Goal: Find specific page/section: Find specific page/section

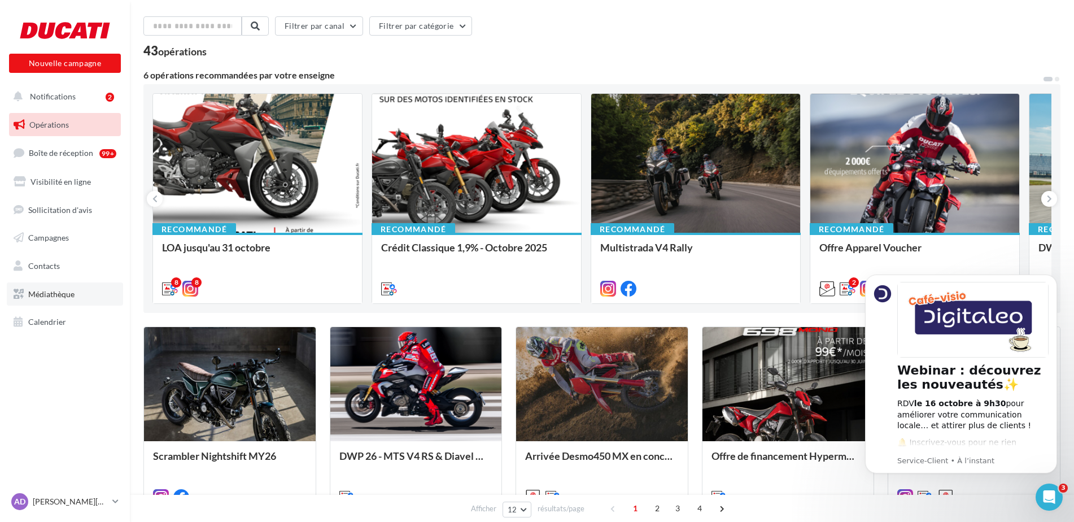
scroll to position [56, 0]
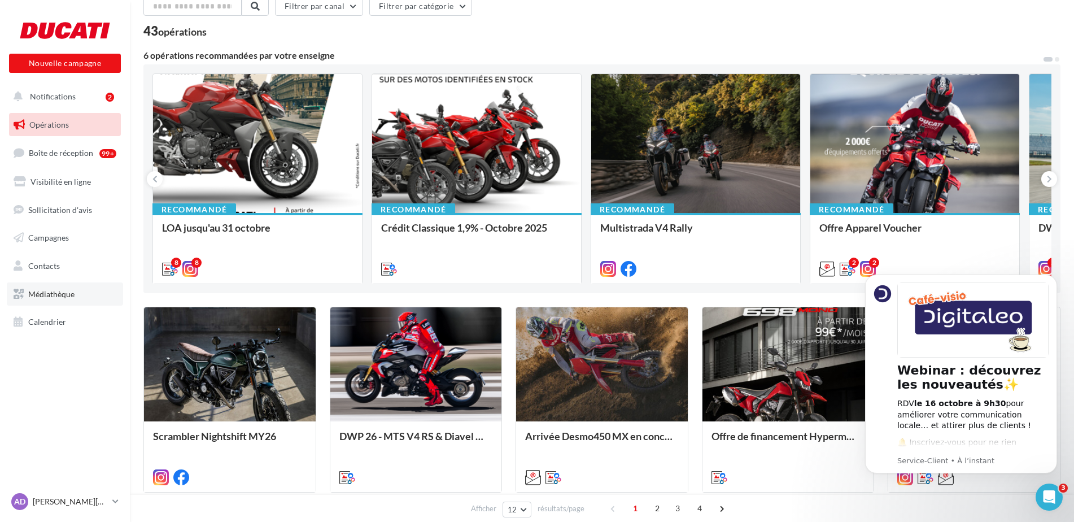
click at [58, 296] on span "Médiathèque" at bounding box center [51, 294] width 46 height 10
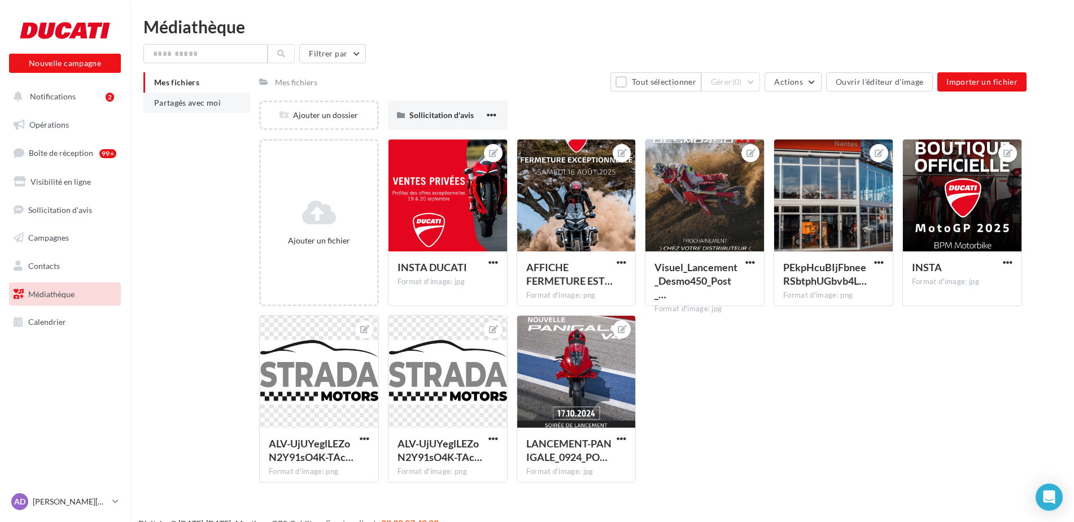
click at [182, 107] on span "Partagés avec moi" at bounding box center [187, 103] width 67 height 10
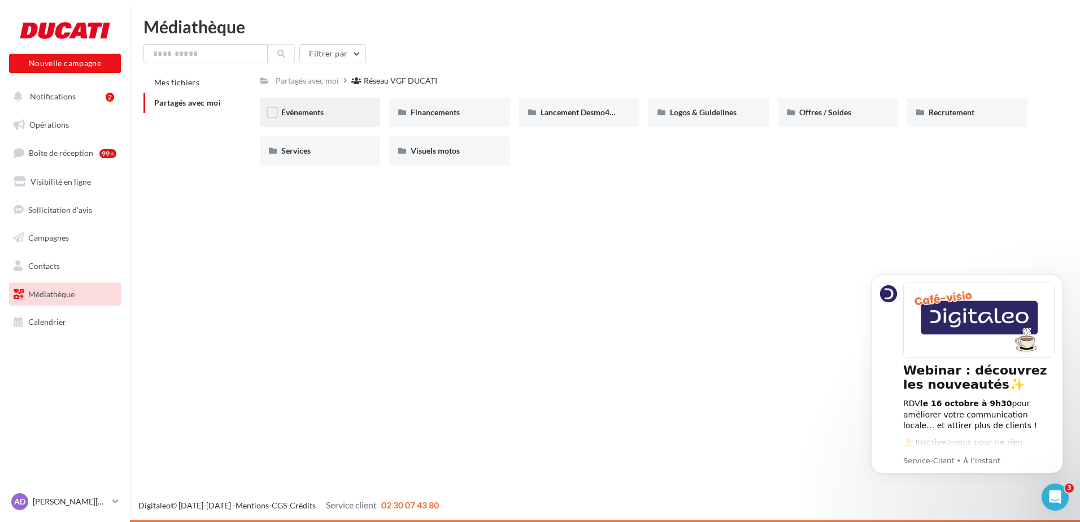
click at [327, 110] on div "Événements" at bounding box center [319, 112] width 77 height 11
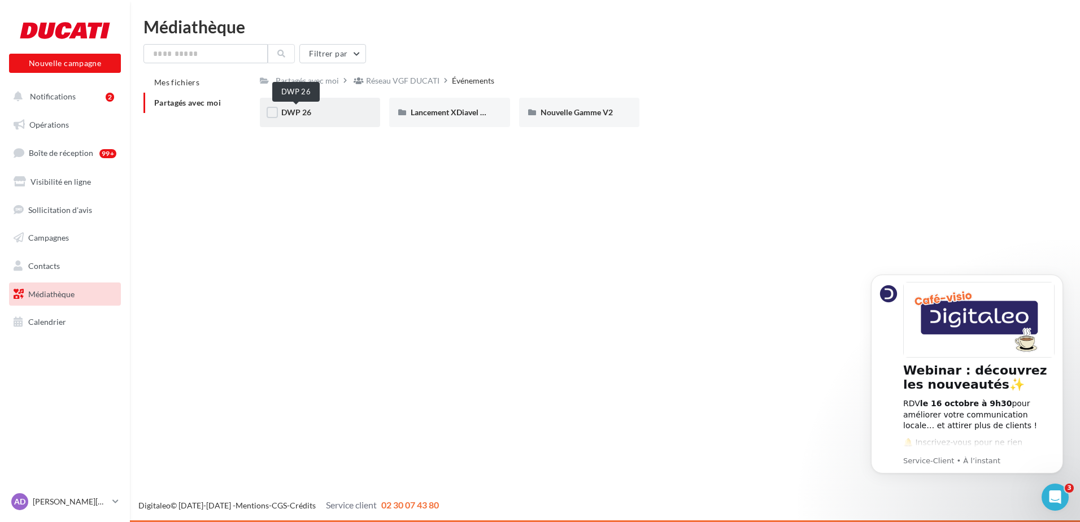
click at [303, 113] on span "DWP 26" at bounding box center [296, 112] width 30 height 10
